Goal: Find specific page/section: Find specific page/section

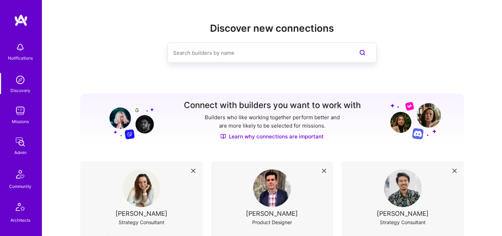
click at [23, 114] on img at bounding box center [20, 111] width 14 height 14
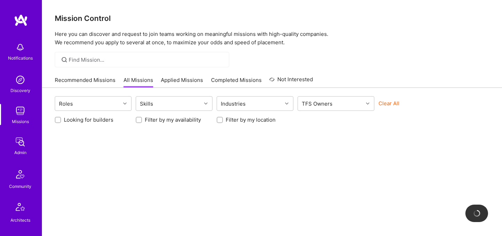
click at [27, 146] on link "Admin" at bounding box center [20, 145] width 43 height 21
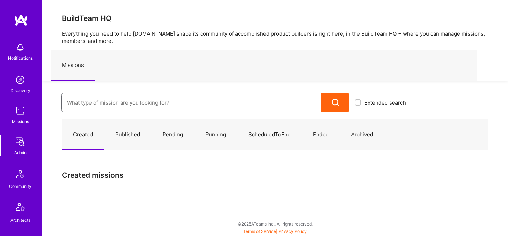
click at [236, 109] on input at bounding box center [191, 103] width 249 height 18
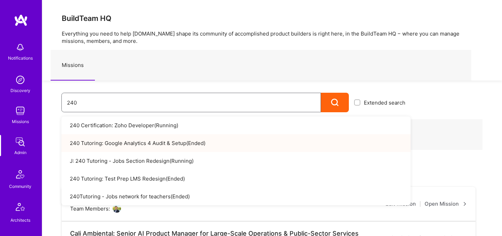
type input "240"
click at [244, 142] on link "240 Tutoring: Google Analytics 4 Audit & Setup ( Ended )" at bounding box center [235, 143] width 349 height 18
click at [240, 161] on link "J: 240 Tutoring - Jobs Section Redesign ( Running )" at bounding box center [235, 161] width 349 height 18
click at [172, 160] on link "J: 240 Tutoring - Jobs Section Redesign ( Running )" at bounding box center [235, 161] width 349 height 18
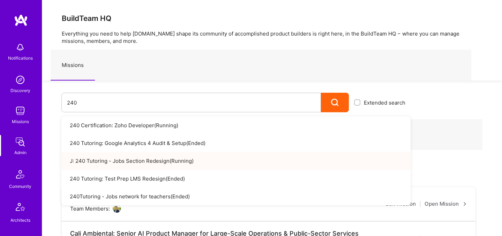
click at [157, 159] on link "J: 240 Tutoring - Jobs Section Redesign ( Running )" at bounding box center [235, 161] width 349 height 18
click at [133, 98] on input "240" at bounding box center [191, 103] width 249 height 18
click at [139, 102] on input "240" at bounding box center [191, 103] width 249 height 18
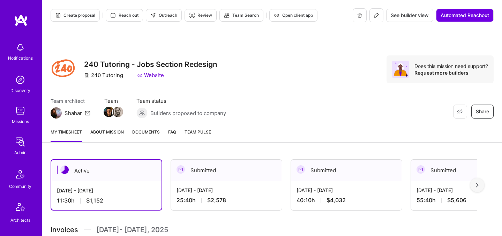
click at [376, 19] on button at bounding box center [377, 15] width 14 height 14
